Goal: Navigation & Orientation: Find specific page/section

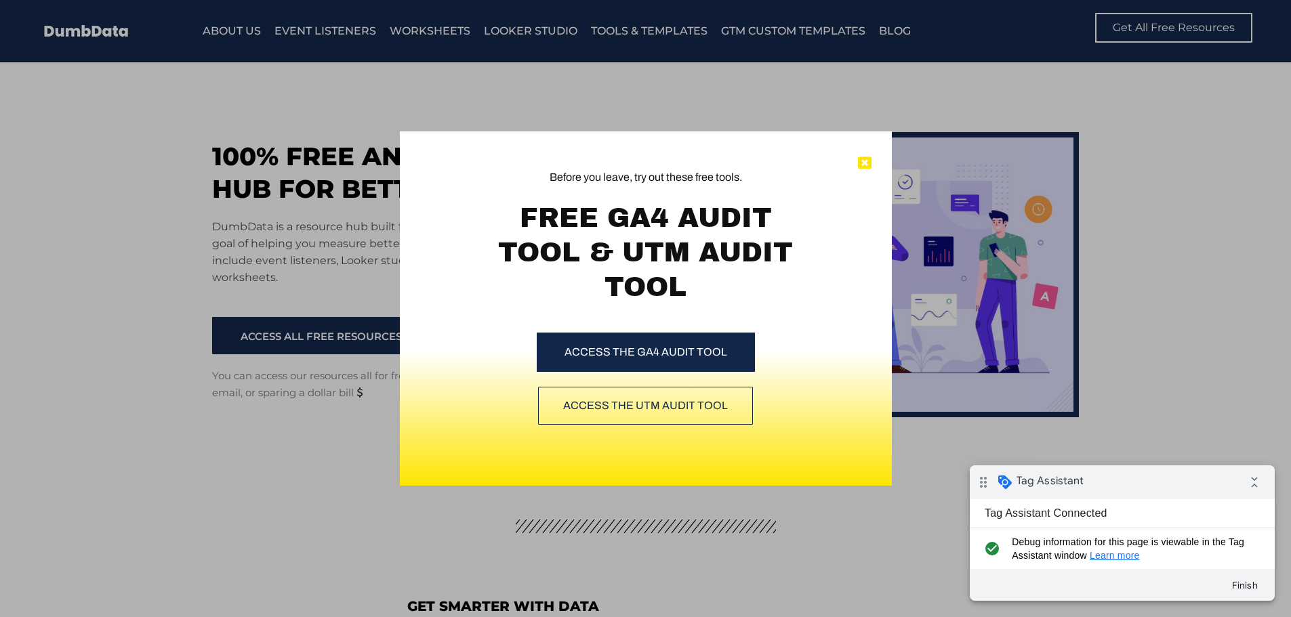
click at [869, 160] on icon at bounding box center [865, 164] width 14 height 14
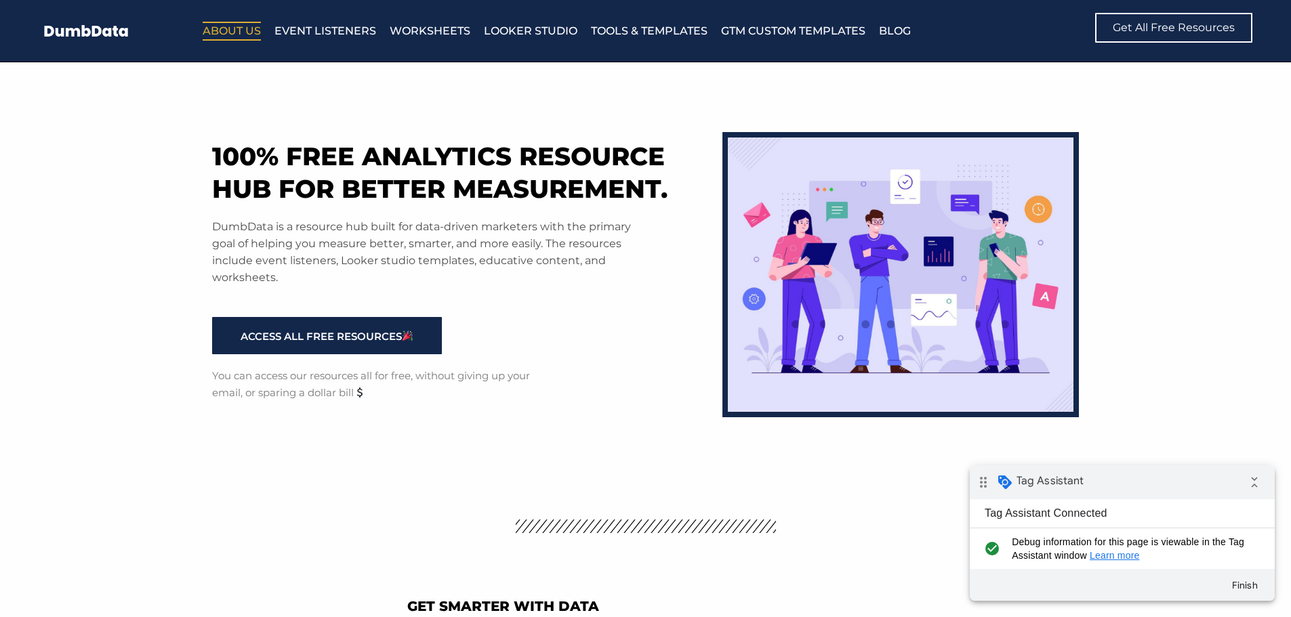
click at [259, 26] on link "About Us" at bounding box center [232, 31] width 58 height 19
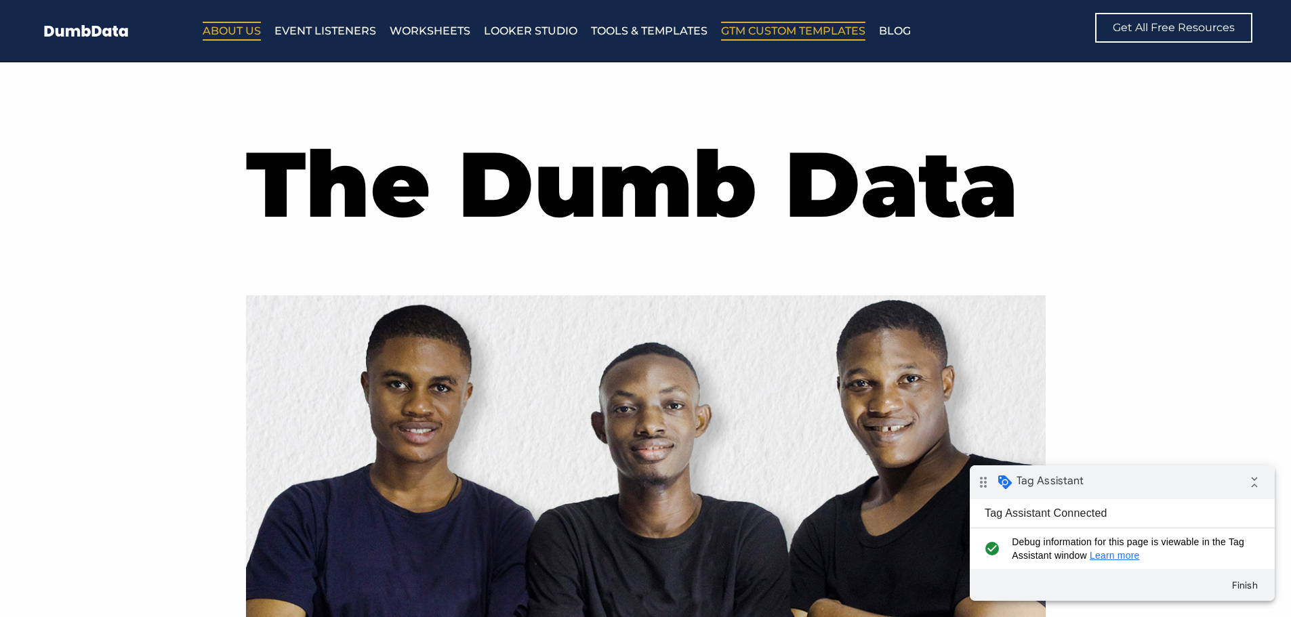
click at [741, 30] on link "GTM Custom Templates" at bounding box center [793, 31] width 144 height 19
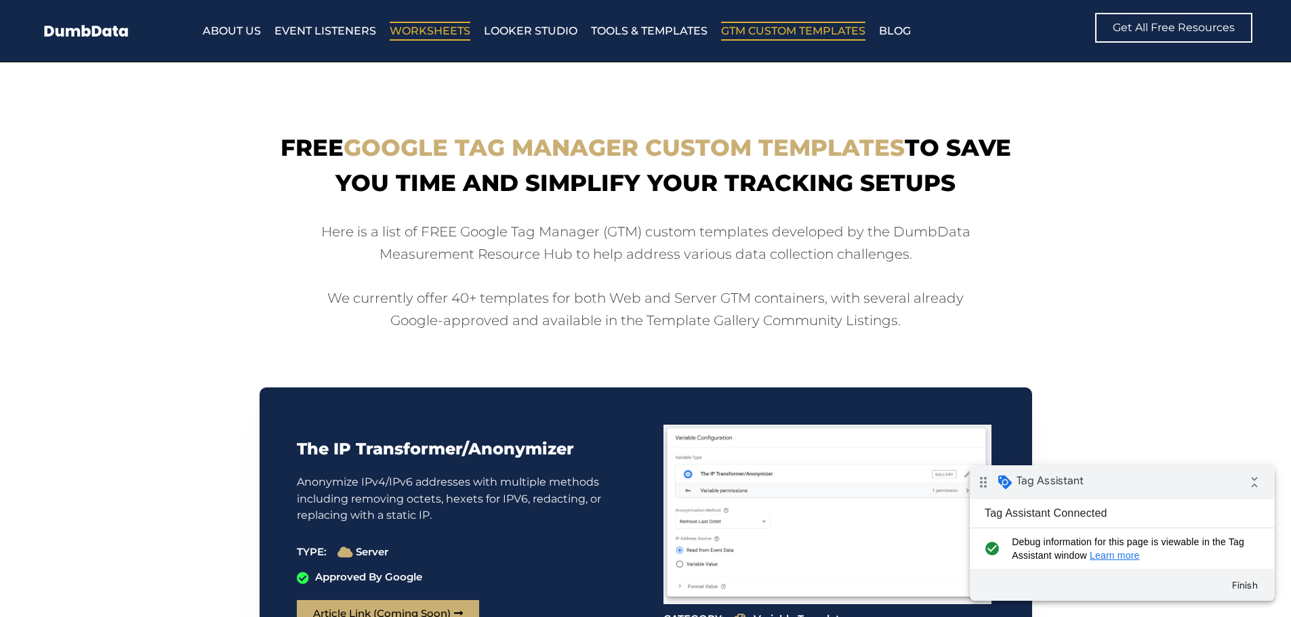
click at [418, 26] on link "Worksheets" at bounding box center [430, 31] width 81 height 19
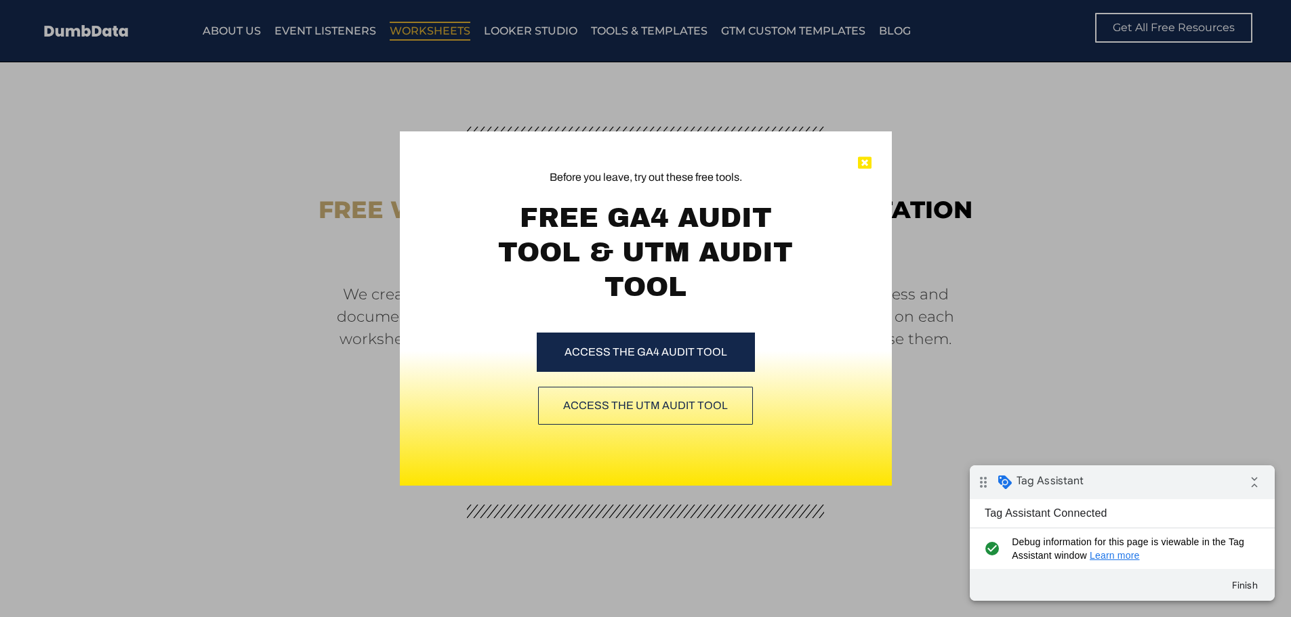
click at [867, 169] on icon at bounding box center [865, 164] width 14 height 14
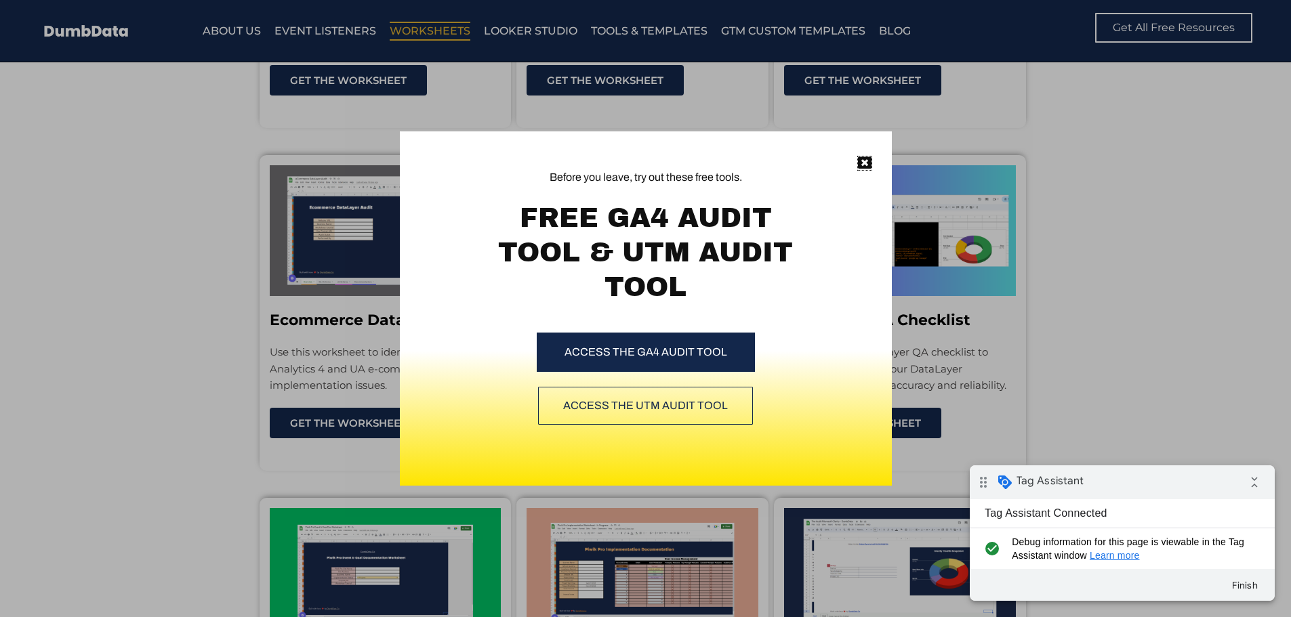
click at [860, 161] on icon at bounding box center [865, 164] width 14 height 14
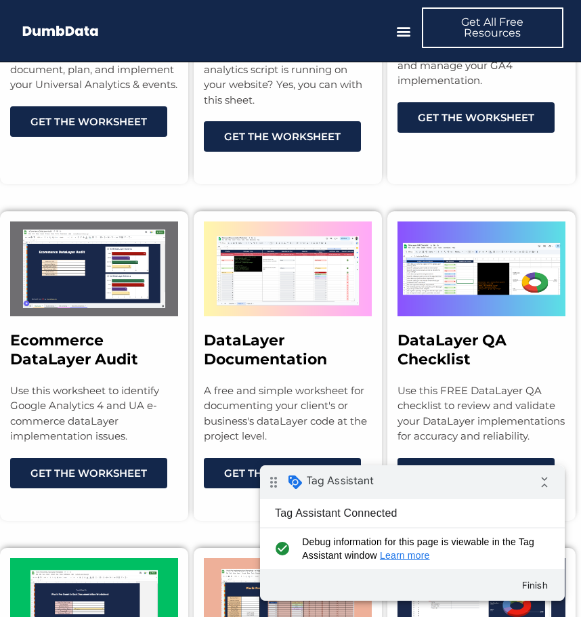
click at [442, 192] on section "Ecommerce DataLayer Audit Use this worksheet to identify Google Analytics 4 and…" at bounding box center [290, 352] width 581 height 337
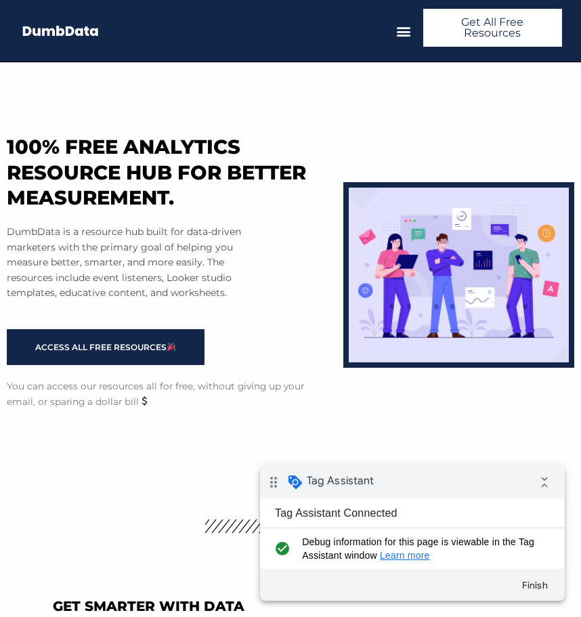
drag, startPoint x: 465, startPoint y: 33, endPoint x: 582, endPoint y: 71, distance: 122.8
click at [465, 32] on span "Get All Free Resources" at bounding box center [493, 28] width 107 height 22
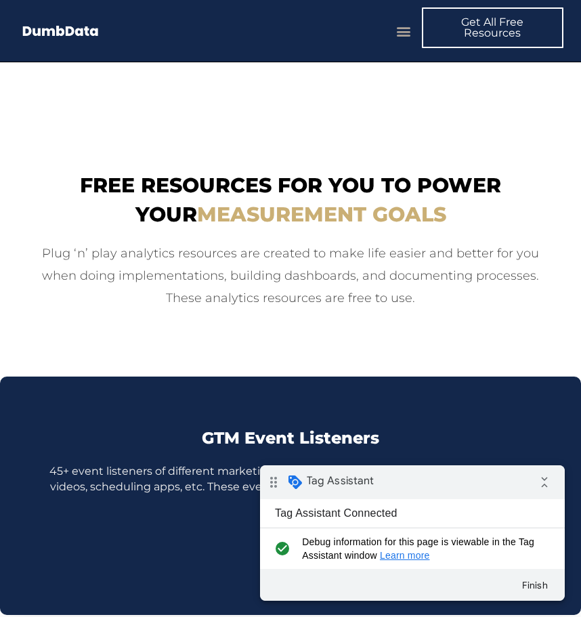
click at [399, 32] on icon "Menu Toggle" at bounding box center [403, 31] width 15 height 15
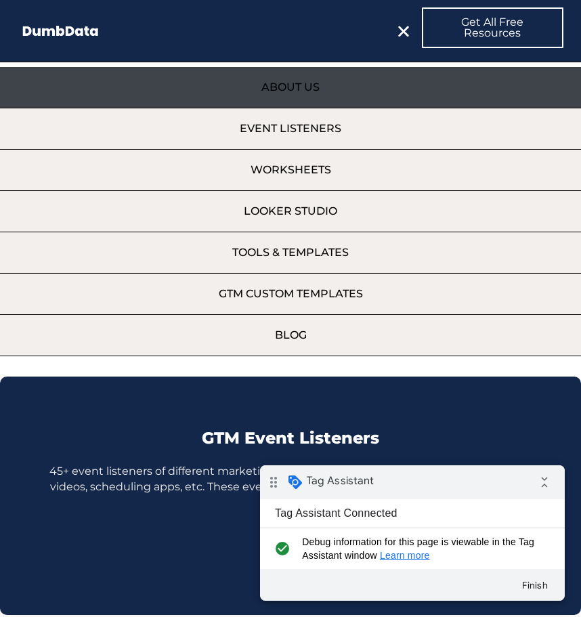
drag, startPoint x: 289, startPoint y: 91, endPoint x: 362, endPoint y: 13, distance: 107.4
click at [288, 91] on link "About Us" at bounding box center [290, 87] width 581 height 41
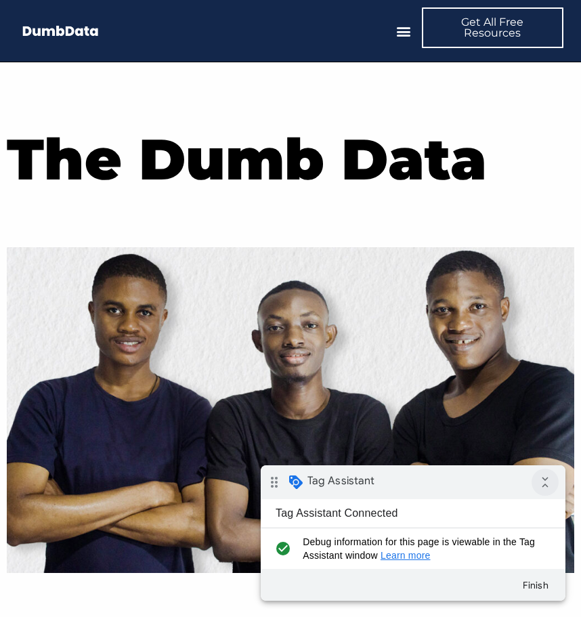
click at [541, 492] on icon "collapse_all" at bounding box center [545, 482] width 27 height 27
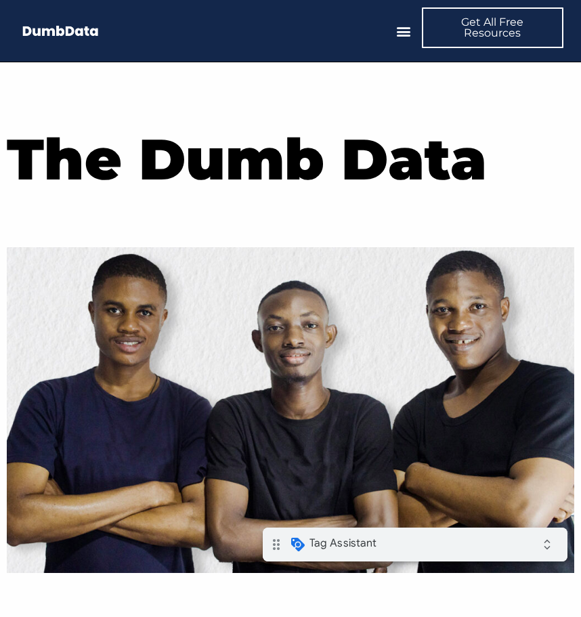
click at [532, 547] on div "drag_indicator Tag Assistant expand_all" at bounding box center [415, 545] width 305 height 34
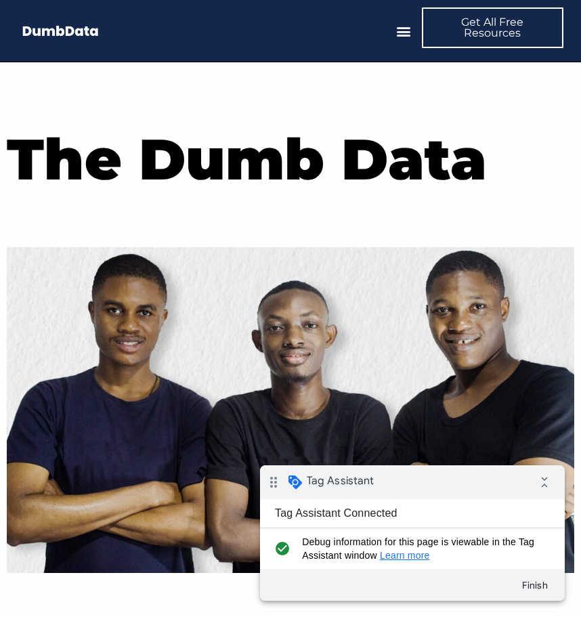
click at [81, 33] on img at bounding box center [89, 30] width 142 height 21
